Goal: Check status: Check status

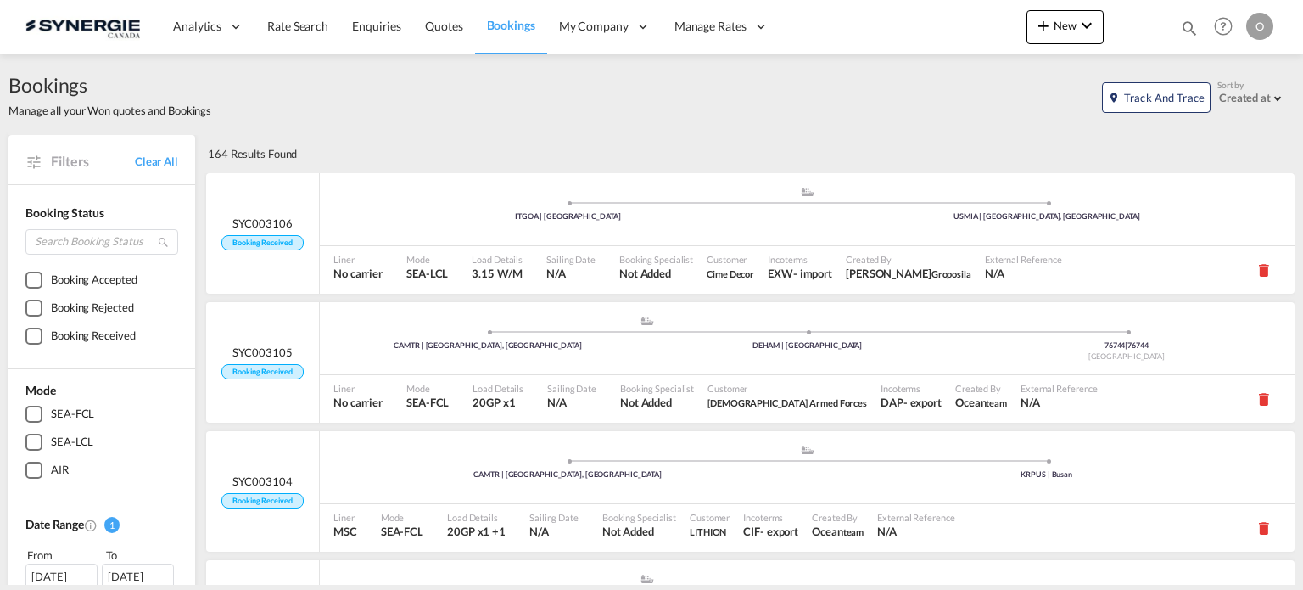
click at [1188, 25] on md-icon "icon-magnify" at bounding box center [1189, 28] width 19 height 19
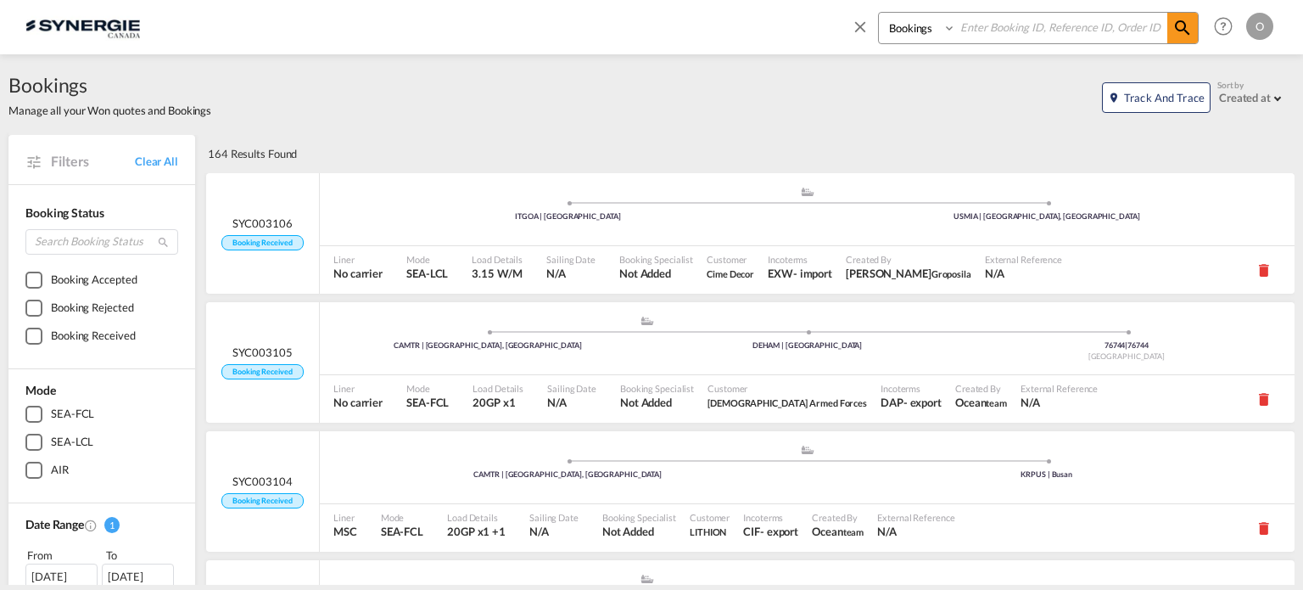
click at [927, 33] on select "Bookings Quotes Enquiries" at bounding box center [919, 28] width 81 height 31
select select "Quotes"
click at [879, 13] on select "Bookings Quotes Enquiries" at bounding box center [919, 28] width 81 height 31
click at [980, 26] on input at bounding box center [1061, 28] width 211 height 30
paste input "SYC000015067"
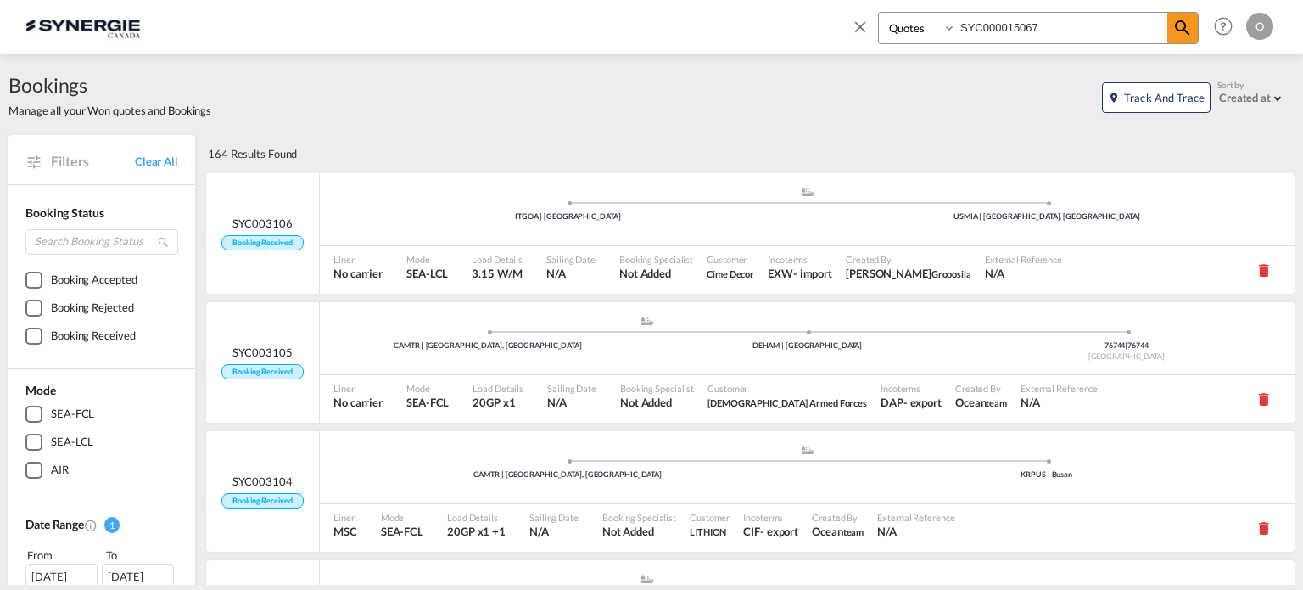
type input "SYC000015067"
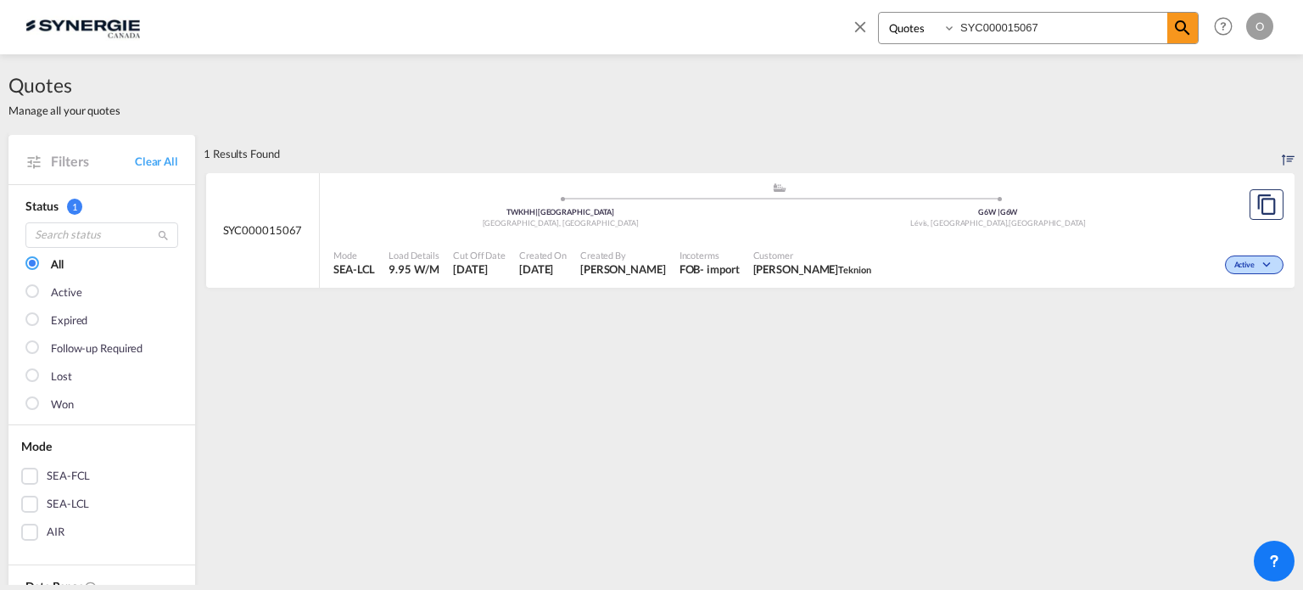
click at [868, 267] on span "[PERSON_NAME]" at bounding box center [812, 268] width 118 height 15
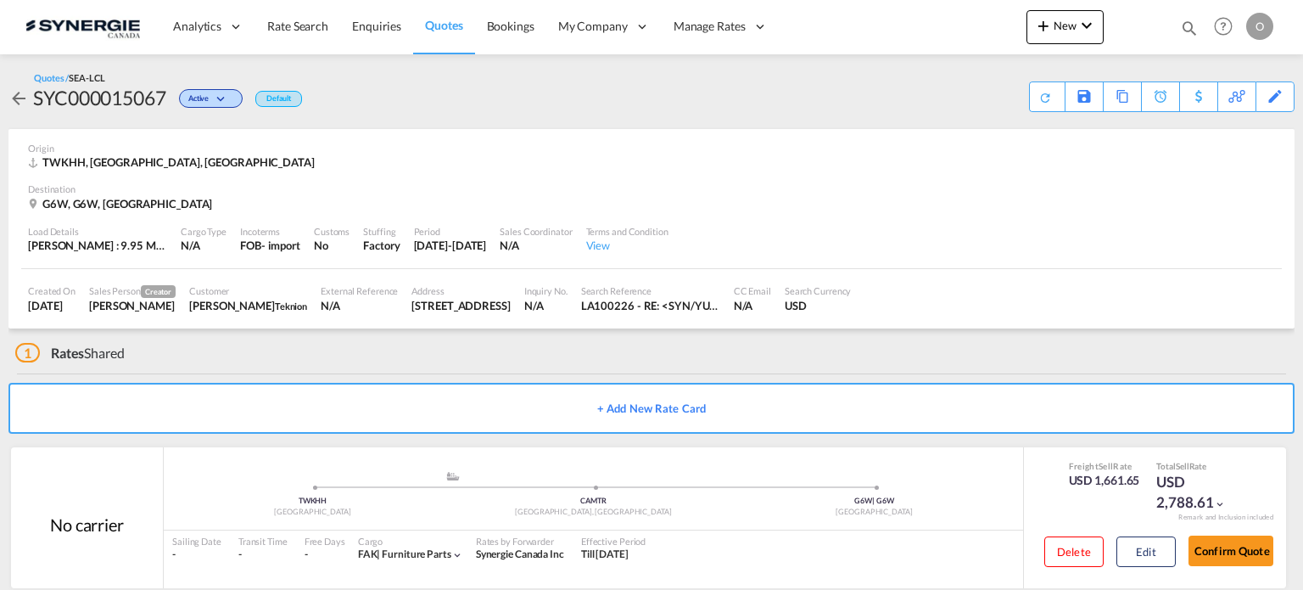
scroll to position [27, 0]
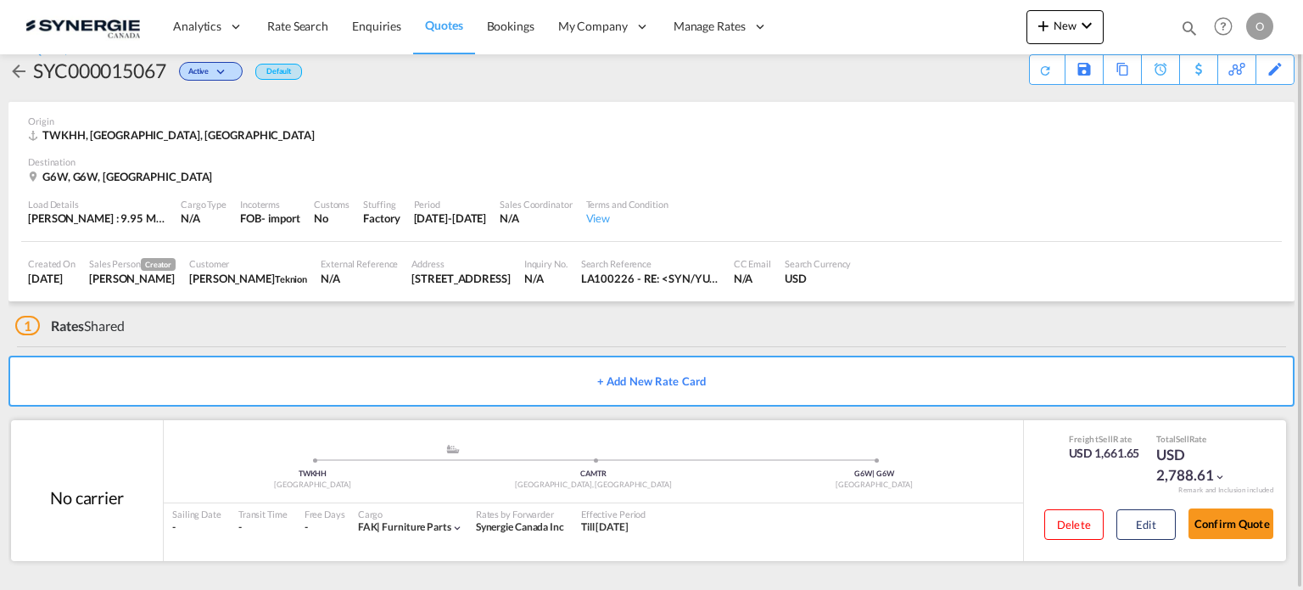
click at [827, 503] on div "Sailing Date - Transit Time - Free Days View - Cargo FAK | furniture parts Rate…" at bounding box center [593, 521] width 859 height 36
click at [1130, 522] on button "Edit" at bounding box center [1145, 524] width 59 height 31
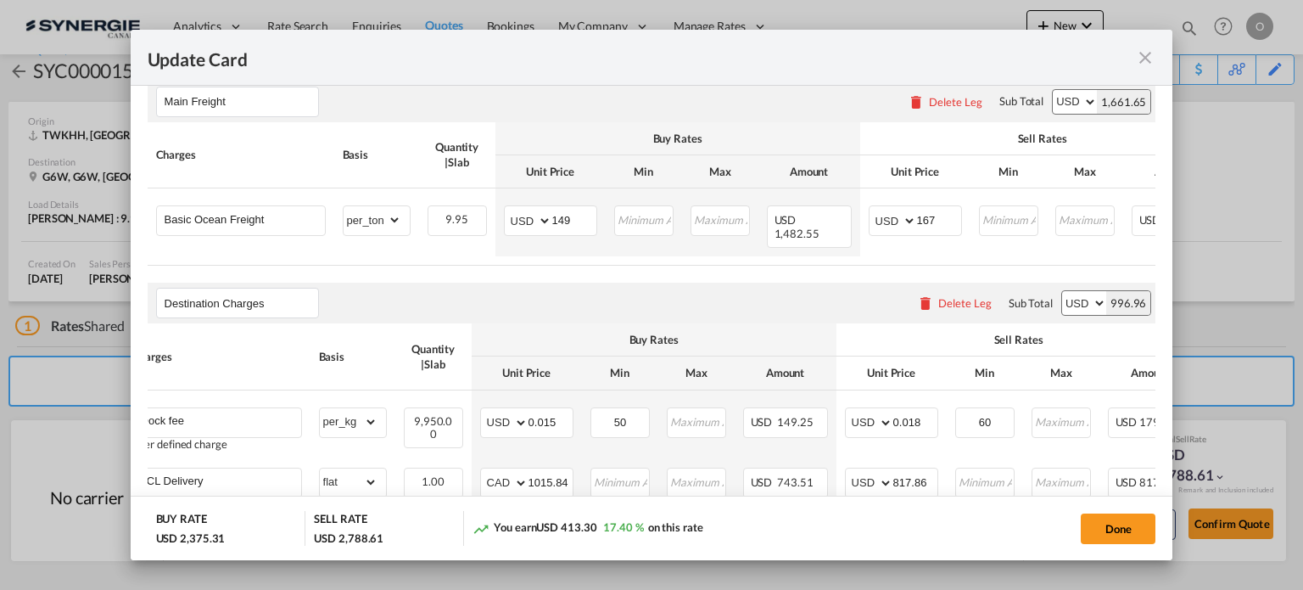
scroll to position [0, 120]
